Goal: Check status: Check status

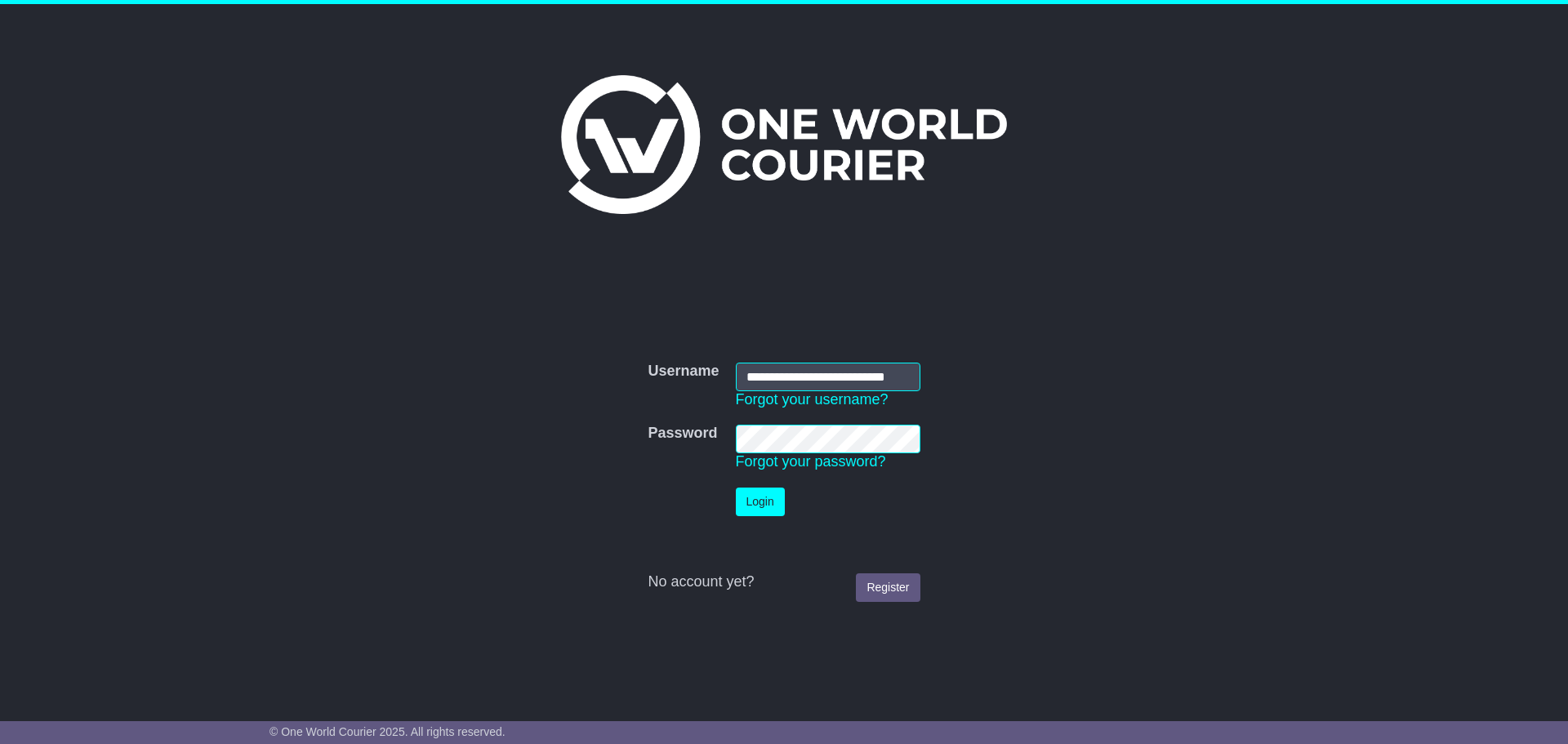
click at [784, 503] on button "Login" at bounding box center [761, 501] width 49 height 28
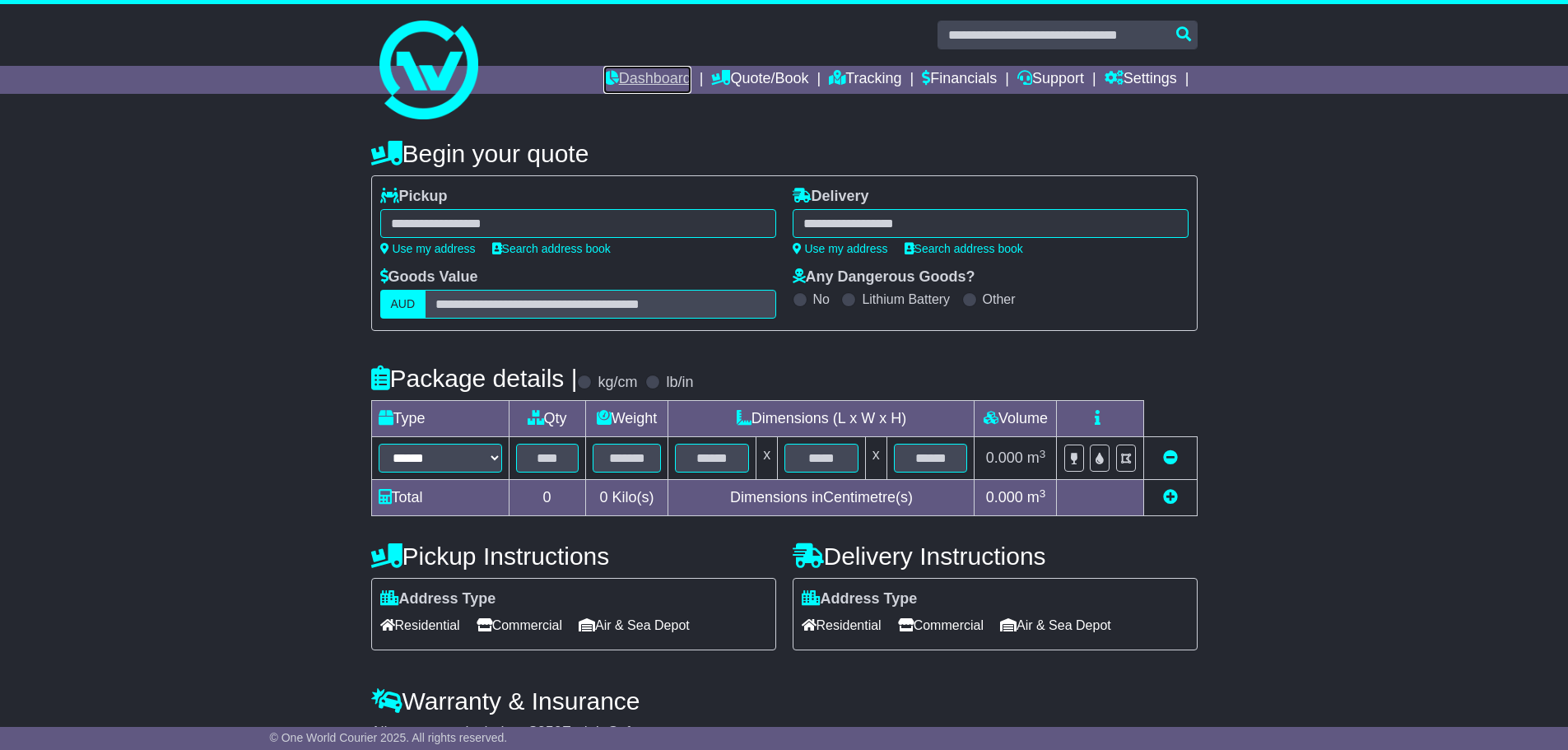
click at [656, 80] on link "Dashboard" at bounding box center [647, 79] width 88 height 28
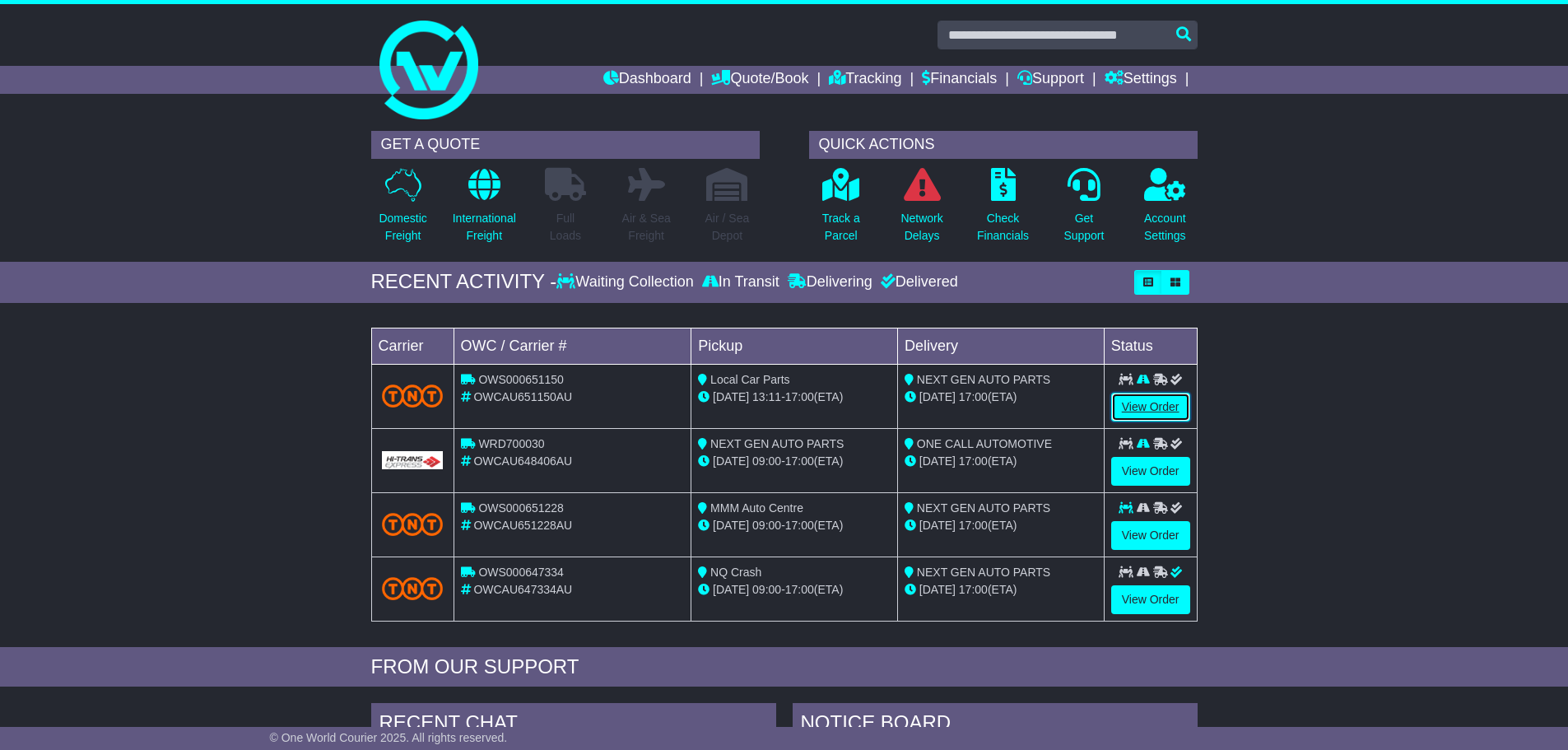
click at [1139, 411] on link "View Order" at bounding box center [1151, 407] width 79 height 29
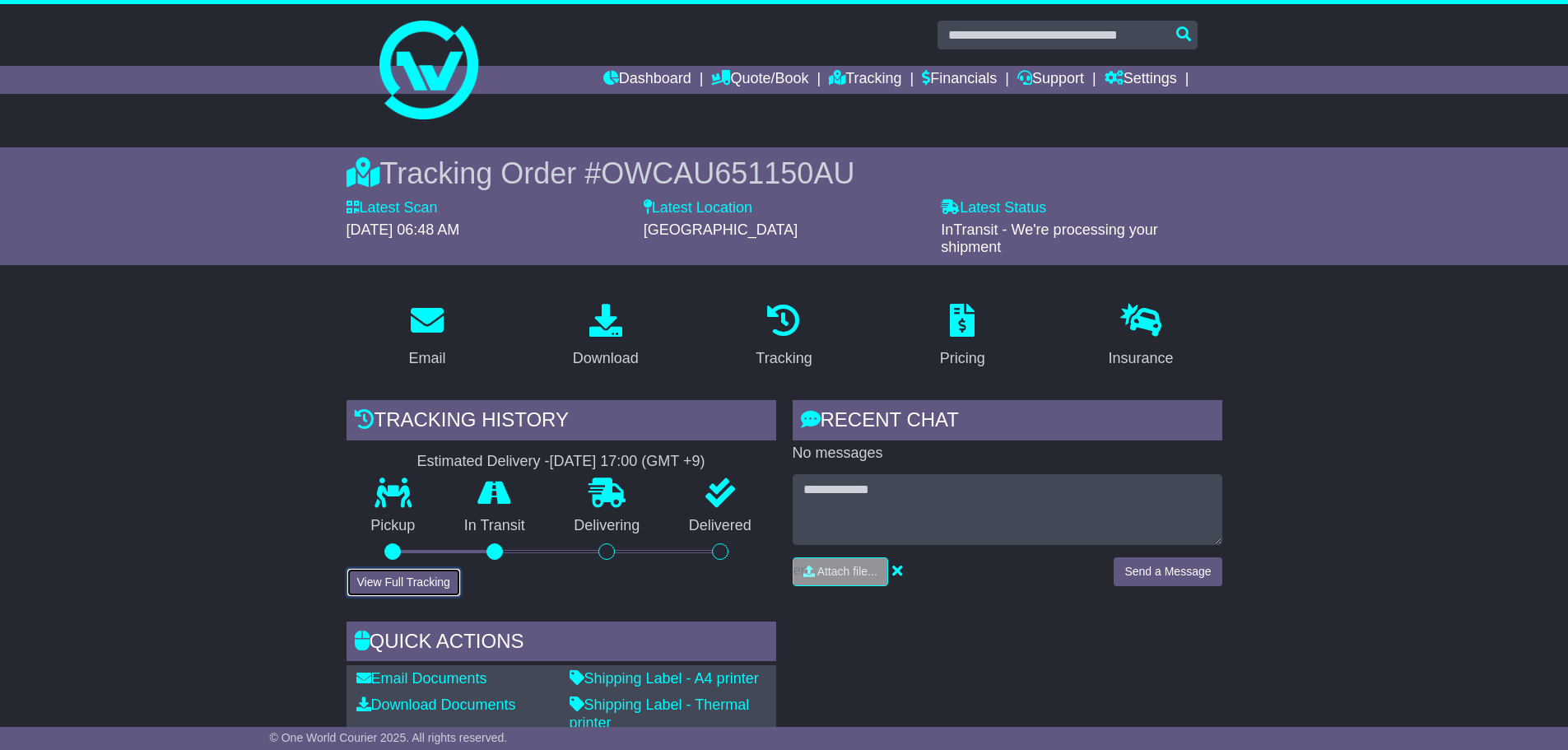
click at [398, 572] on button "View Full Tracking" at bounding box center [404, 582] width 114 height 29
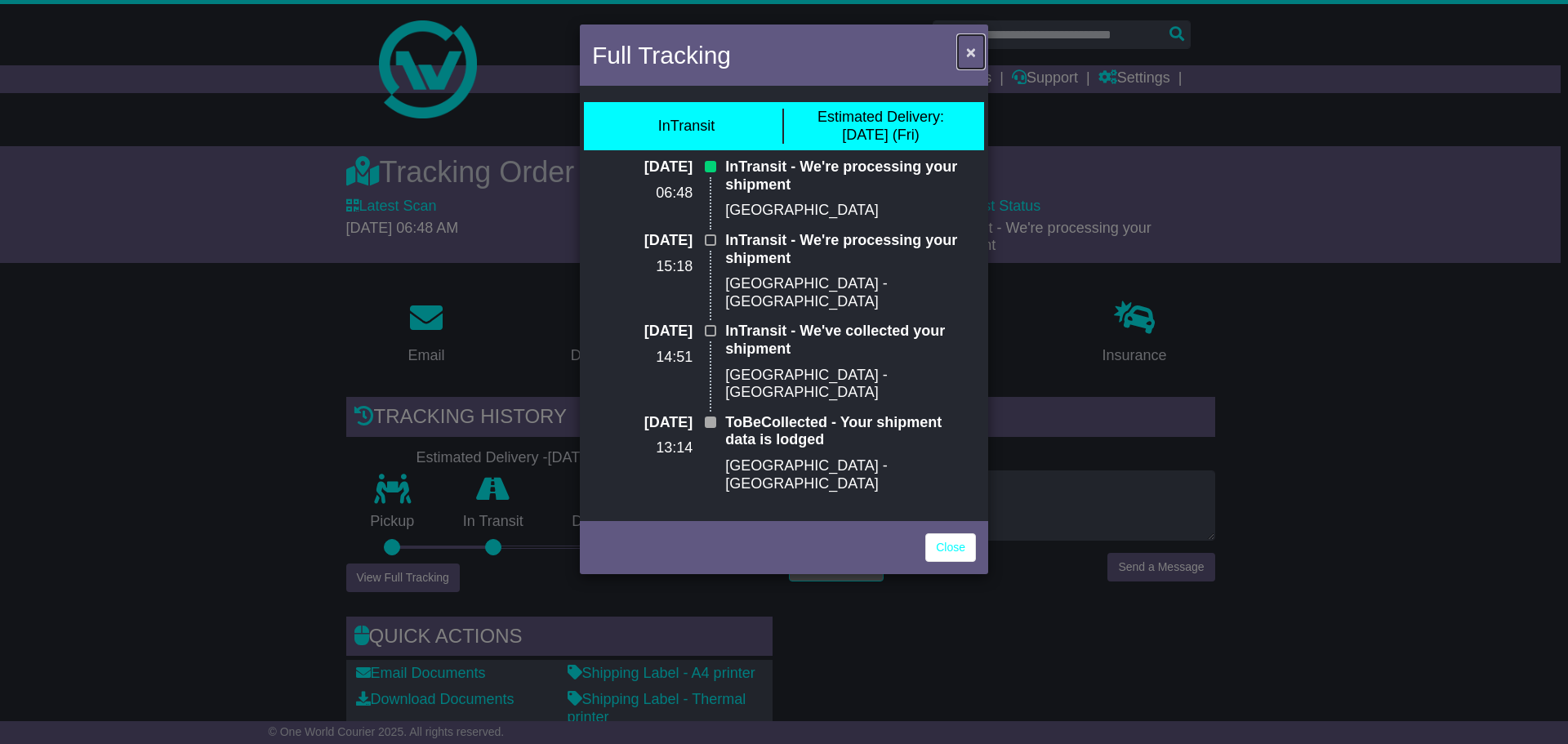
click at [973, 53] on span "×" at bounding box center [970, 51] width 10 height 19
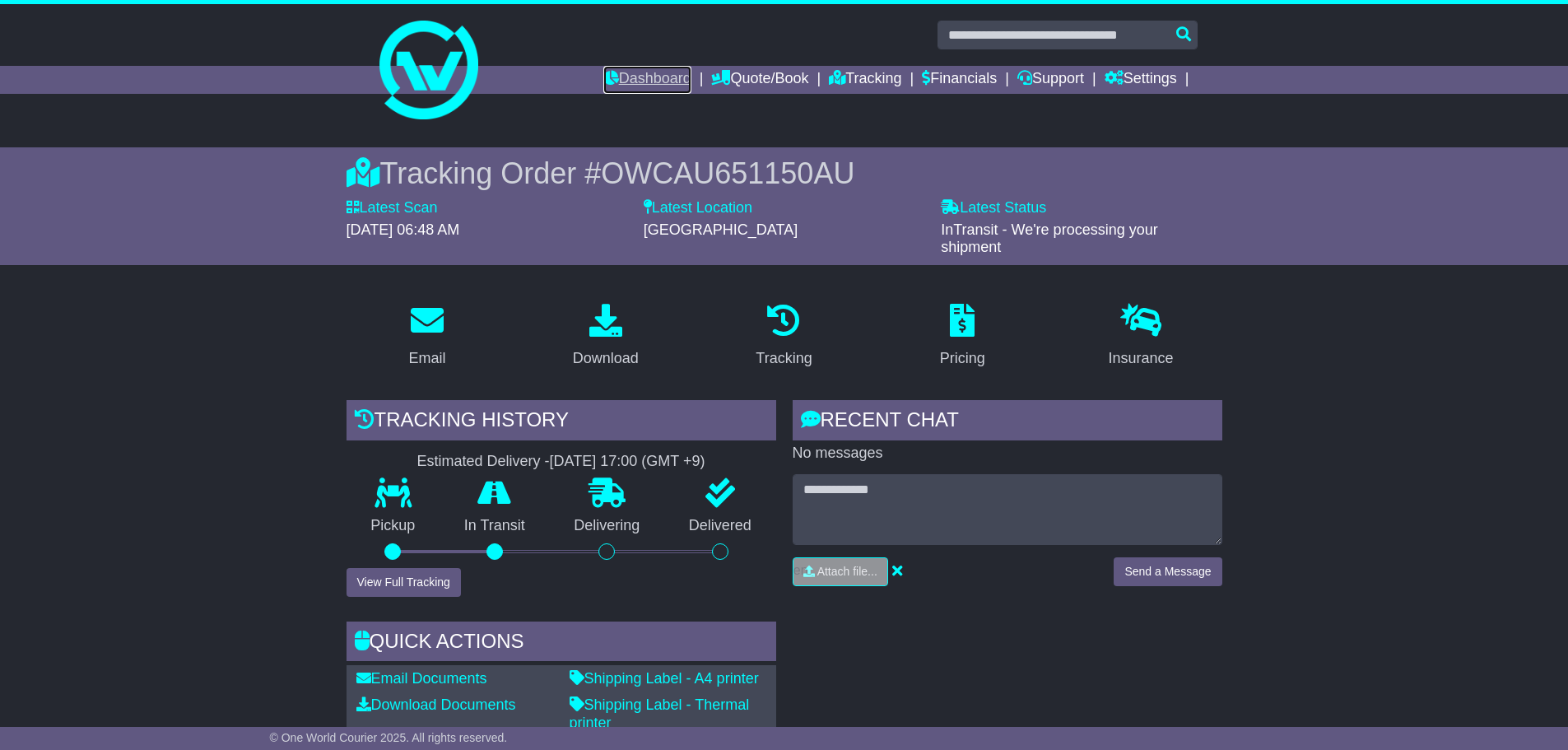
click at [628, 84] on link "Dashboard" at bounding box center [647, 79] width 88 height 28
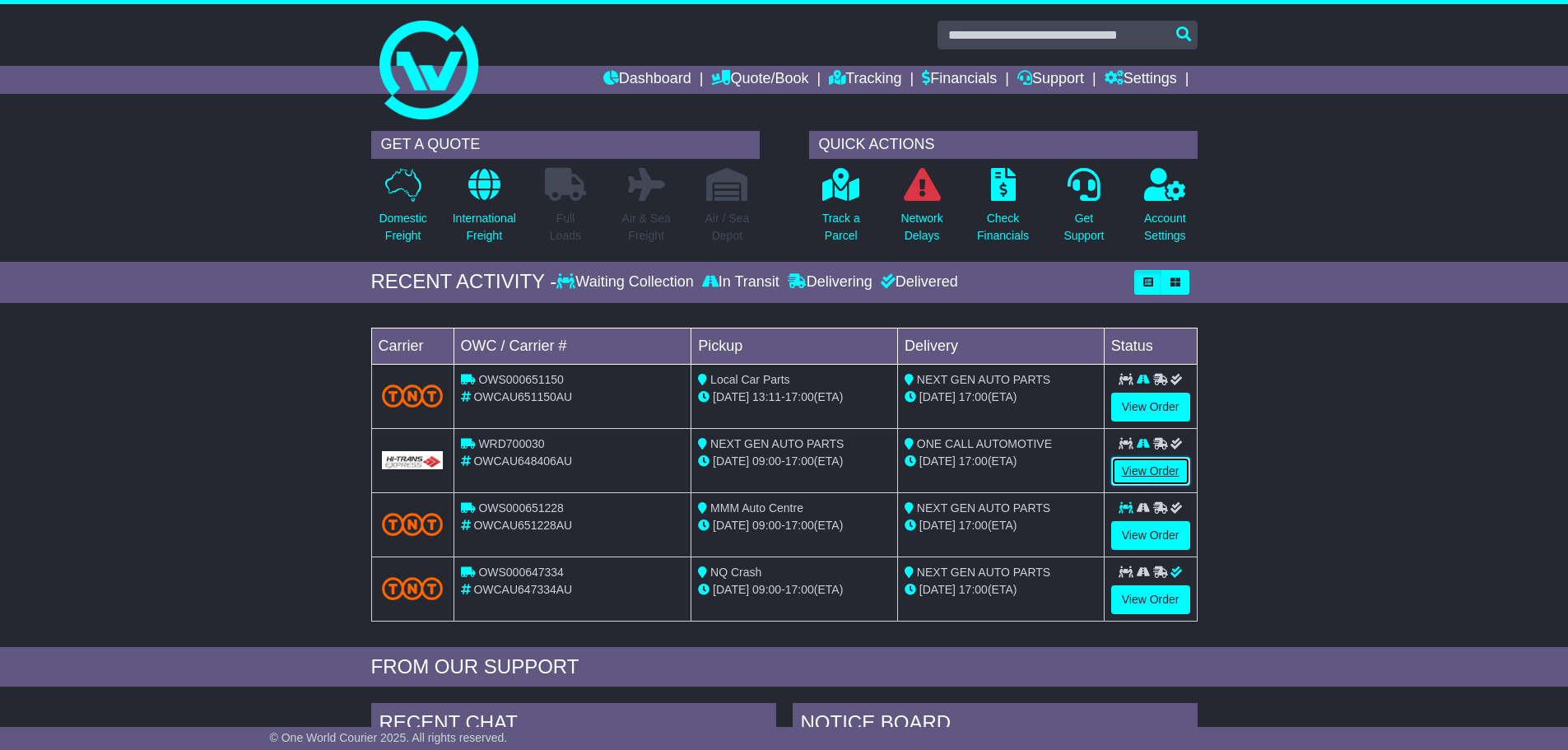
click at [1161, 478] on link "View Order" at bounding box center [1151, 470] width 79 height 29
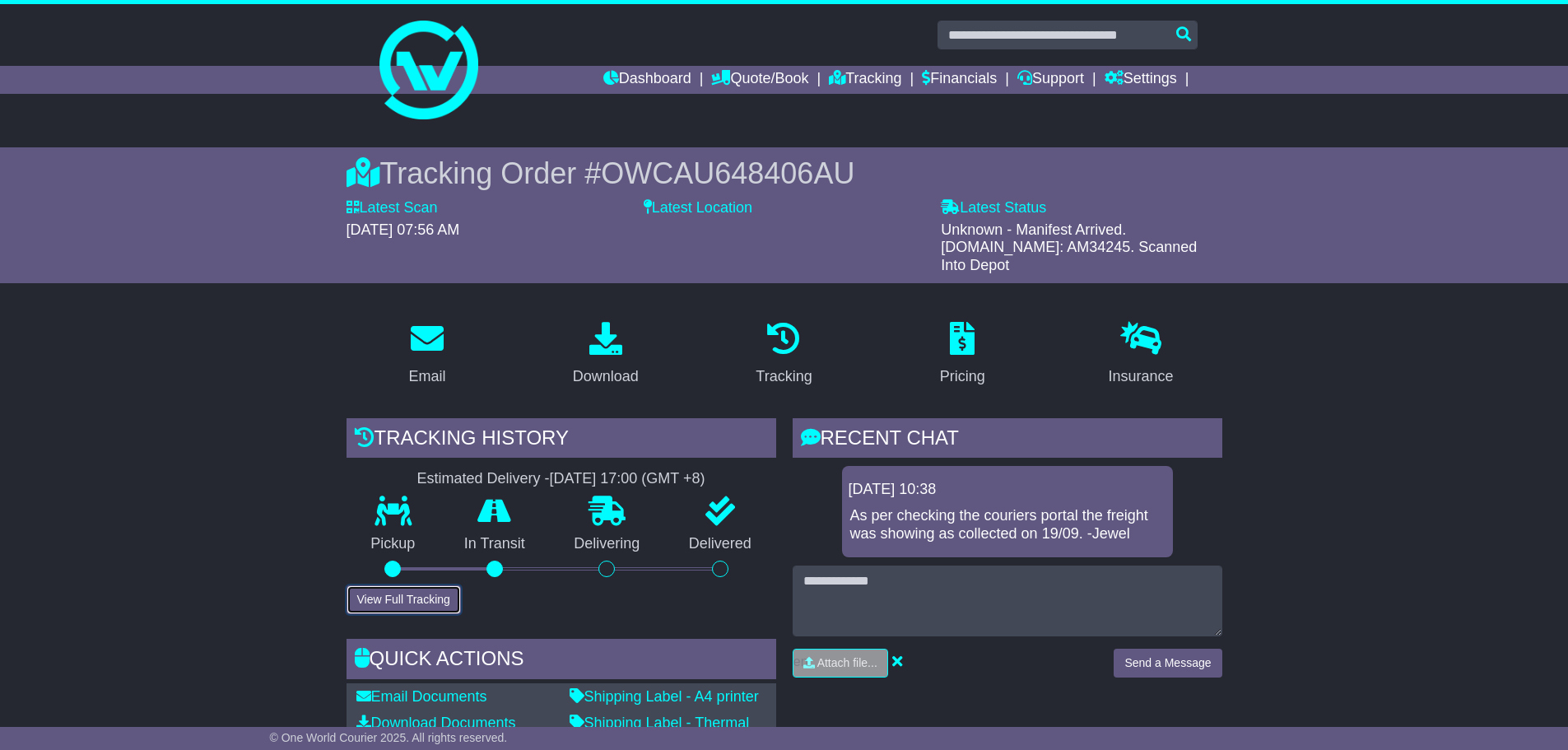
click at [406, 585] on button "View Full Tracking" at bounding box center [404, 599] width 114 height 29
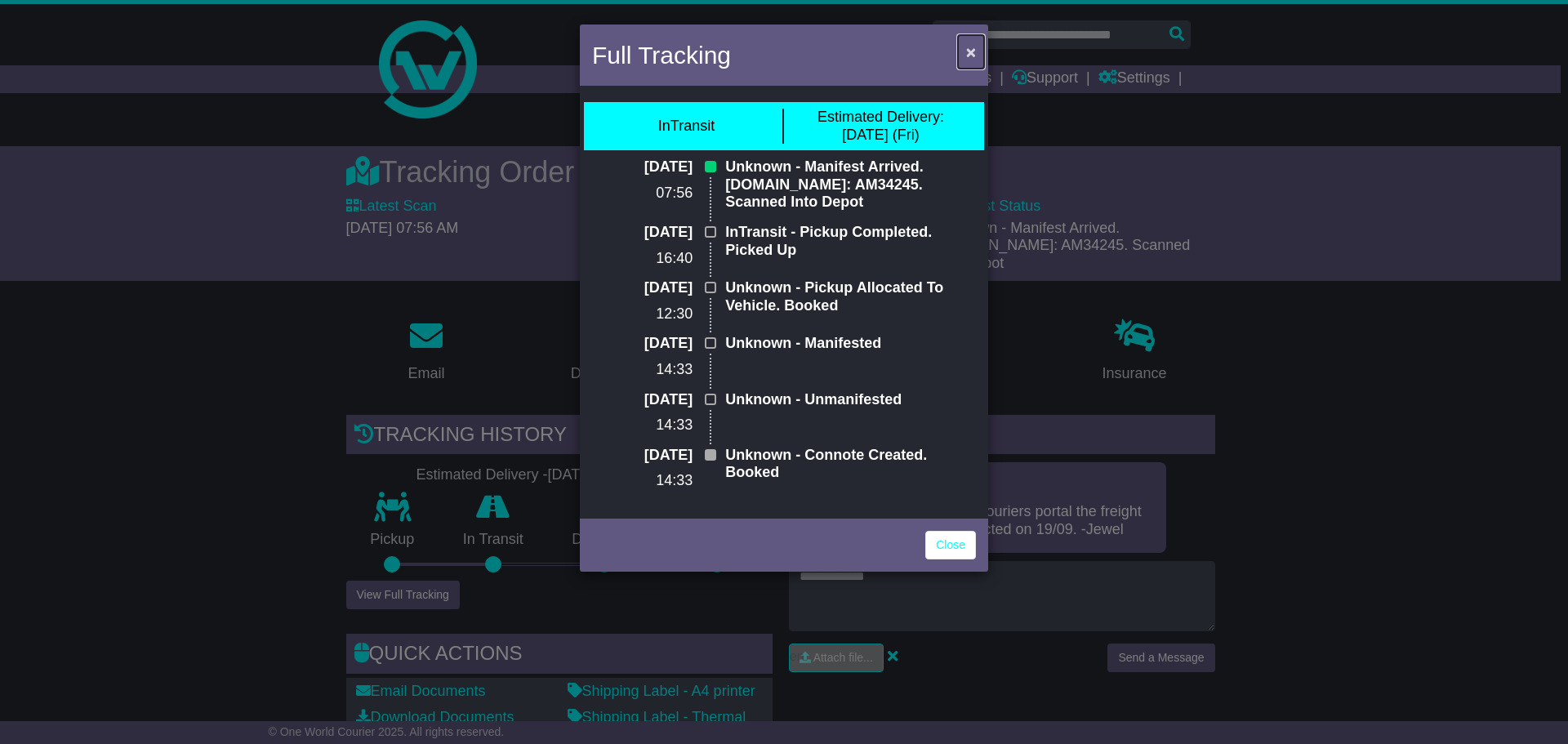
click at [977, 53] on button "×" at bounding box center [970, 51] width 27 height 34
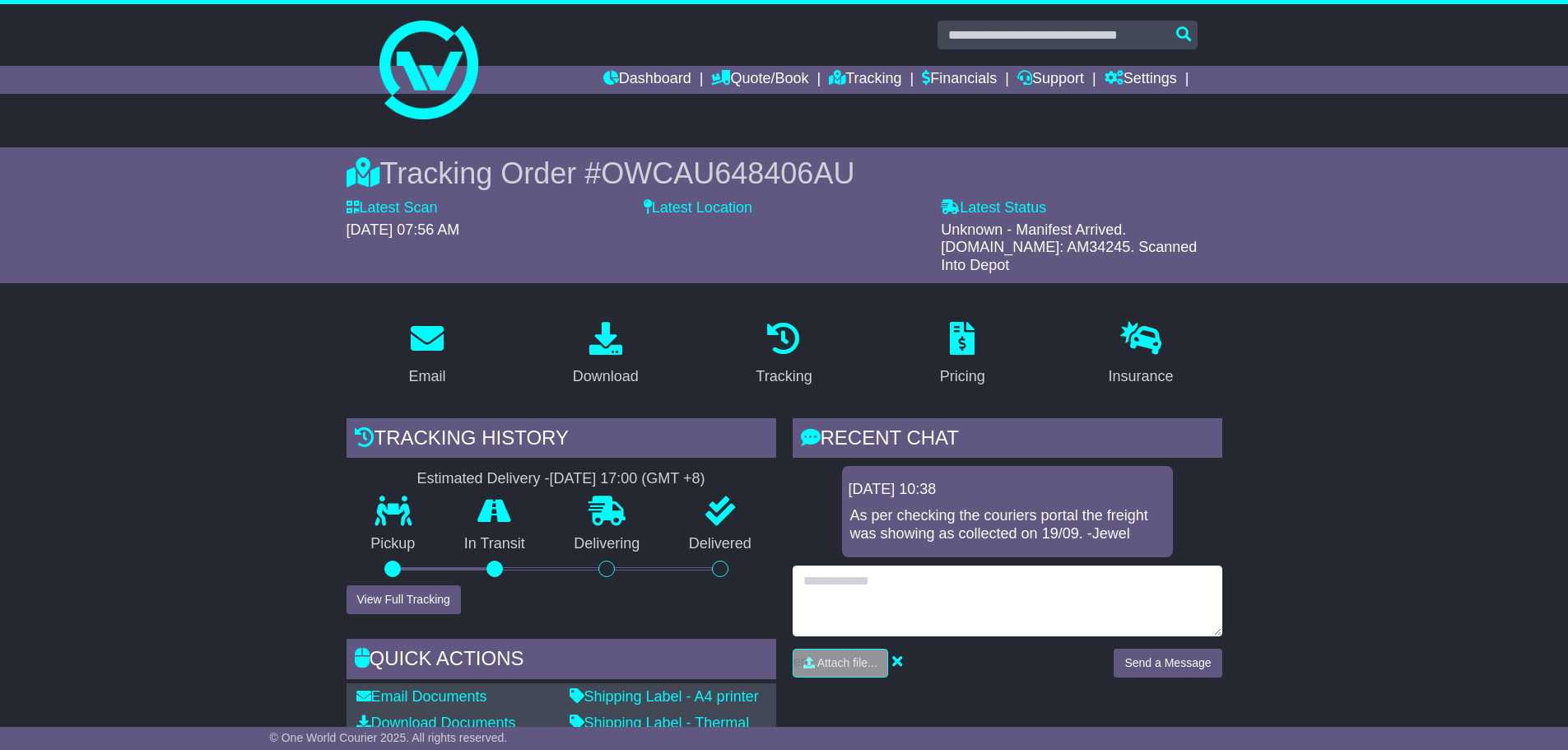
click at [882, 599] on textarea at bounding box center [1008, 601] width 430 height 71
type textarea "**********"
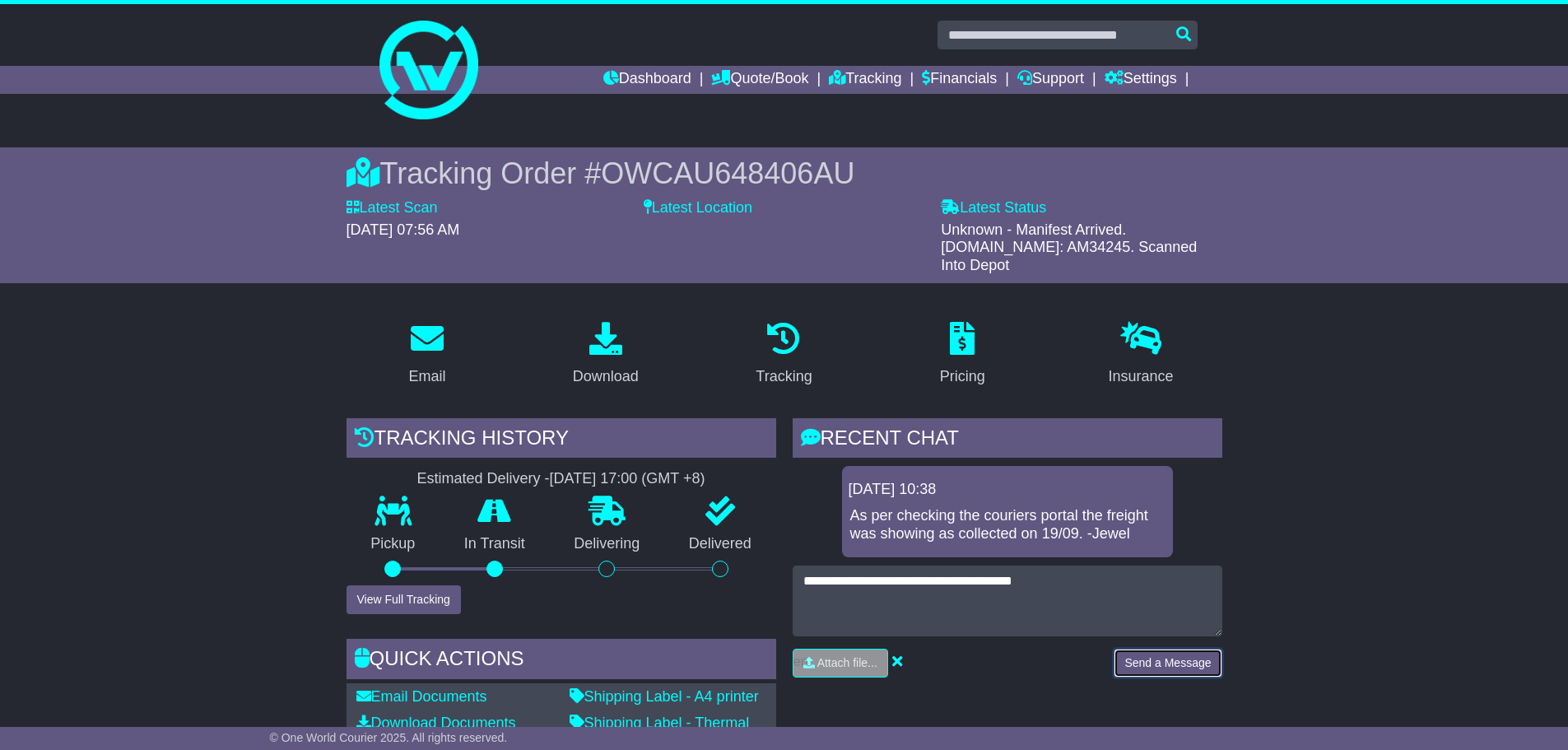
click at [1191, 649] on button "Send a Message" at bounding box center [1167, 662] width 108 height 29
